Goal: Find specific page/section: Find specific page/section

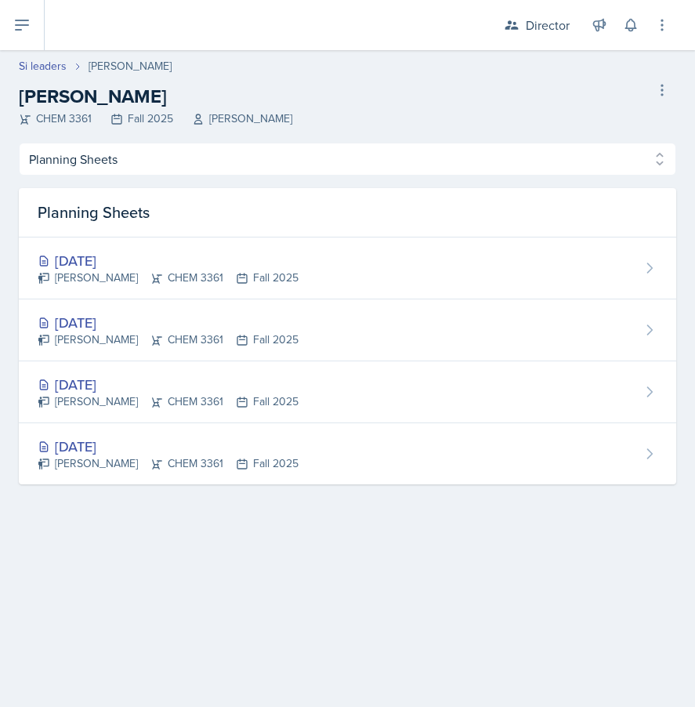
select select "Planning Sheets"
click at [24, 23] on icon at bounding box center [22, 25] width 19 height 19
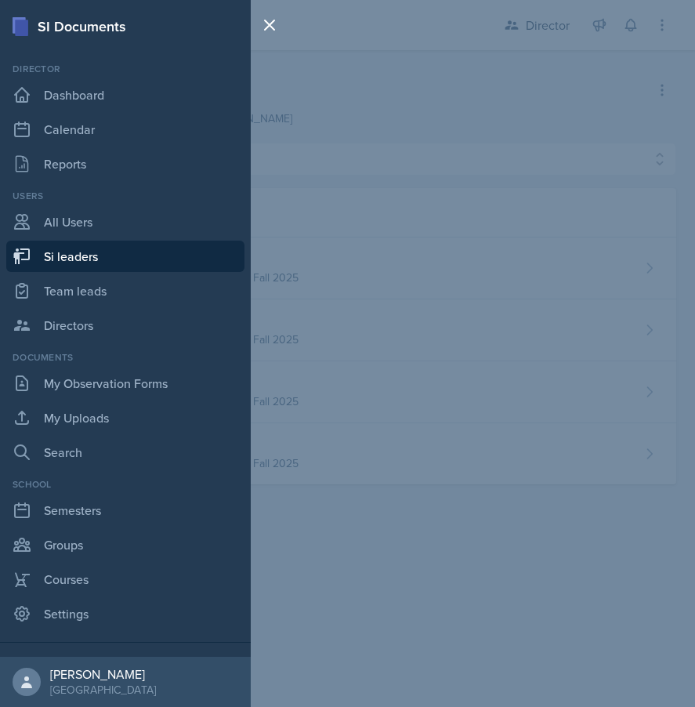
click at [35, 30] on div "SI Documents" at bounding box center [125, 26] width 251 height 21
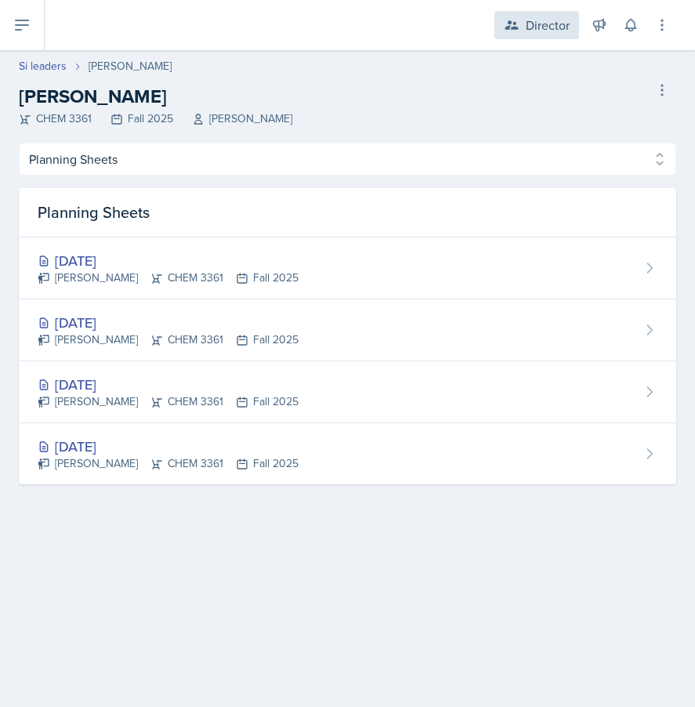
click at [532, 31] on div "Director" at bounding box center [548, 25] width 44 height 19
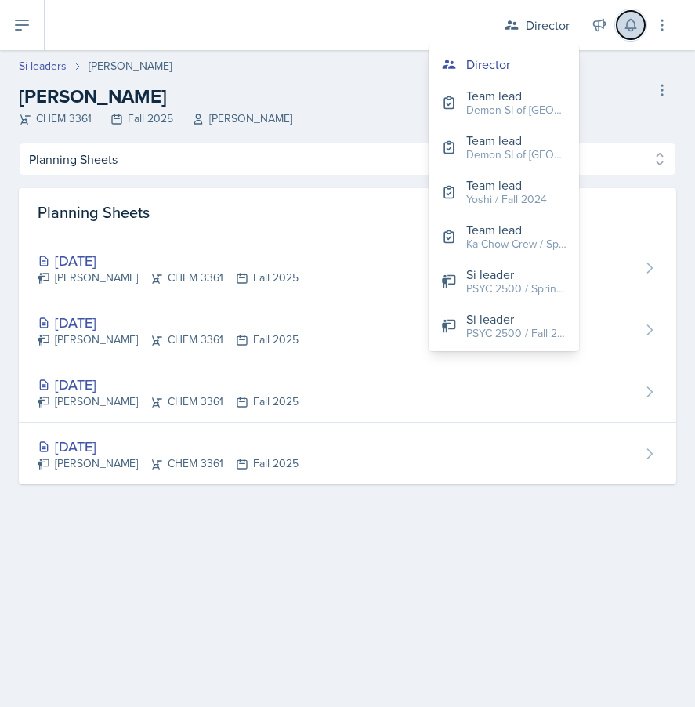
click at [634, 22] on icon at bounding box center [631, 26] width 10 height 12
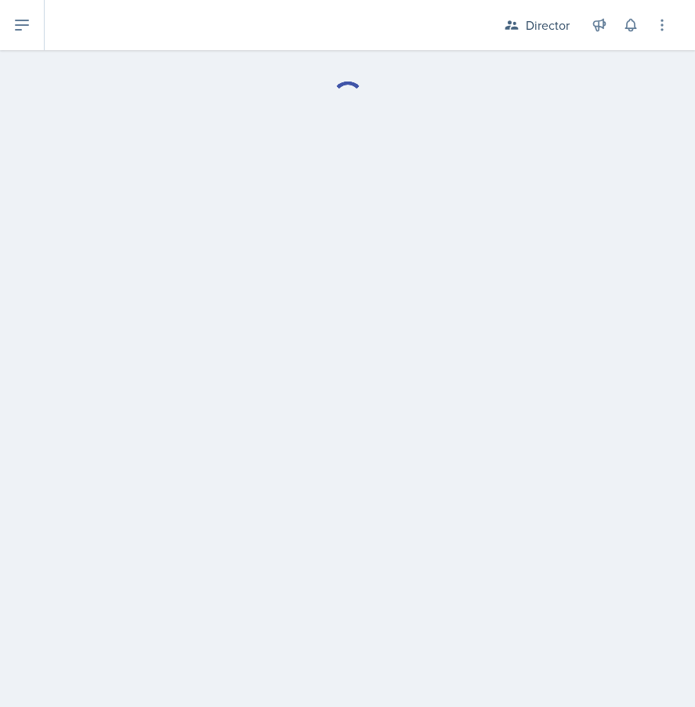
select select "Planning Sheets"
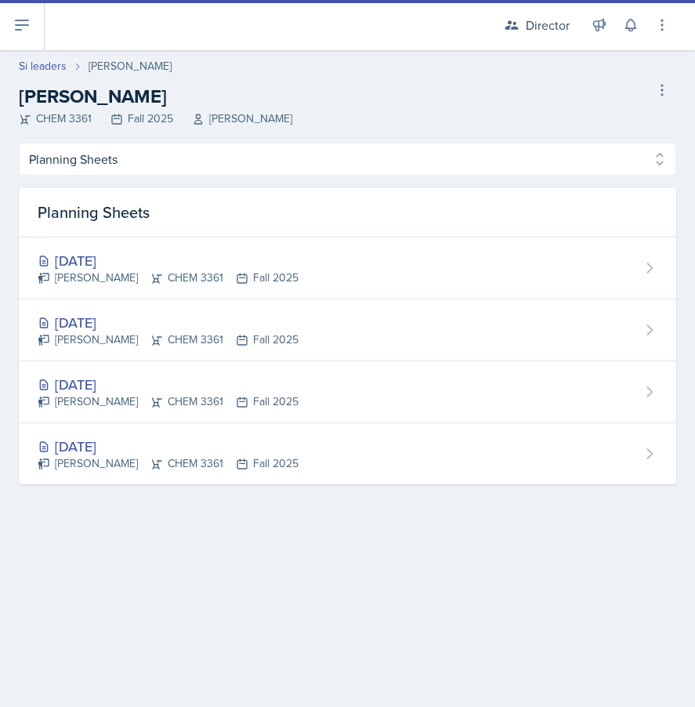
select select "2bed604d-1099-4043-b1bc-2365e8740244"
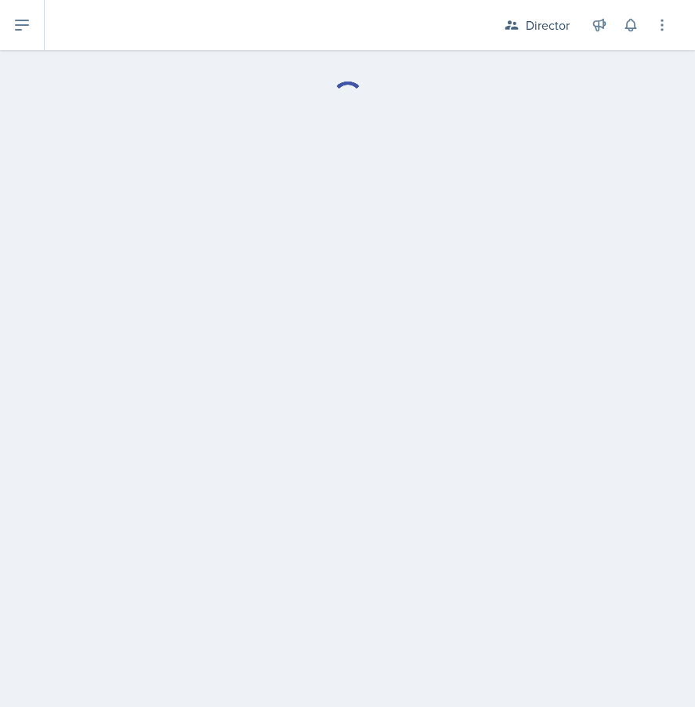
select select "Planning Sheets"
